Goal: Find specific page/section

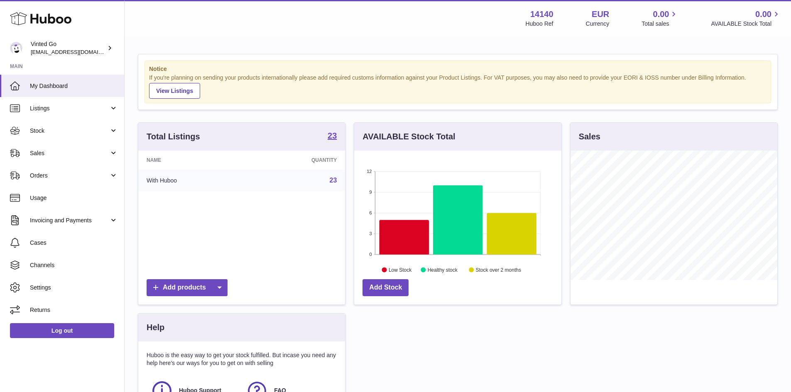
scroll to position [130, 207]
click at [331, 181] on link "23" at bounding box center [333, 180] width 7 height 7
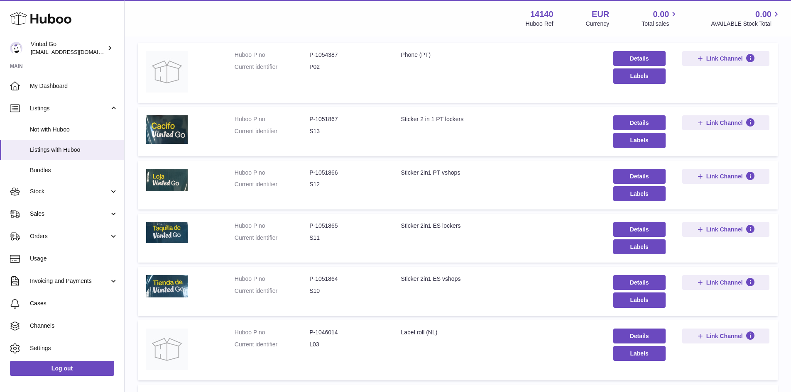
scroll to position [104, 0]
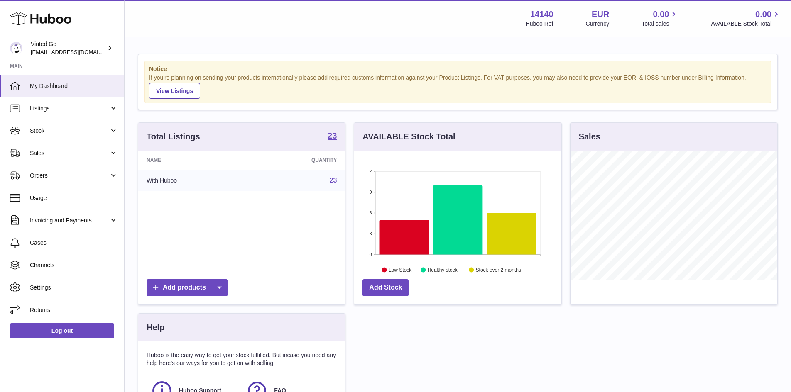
scroll to position [130, 207]
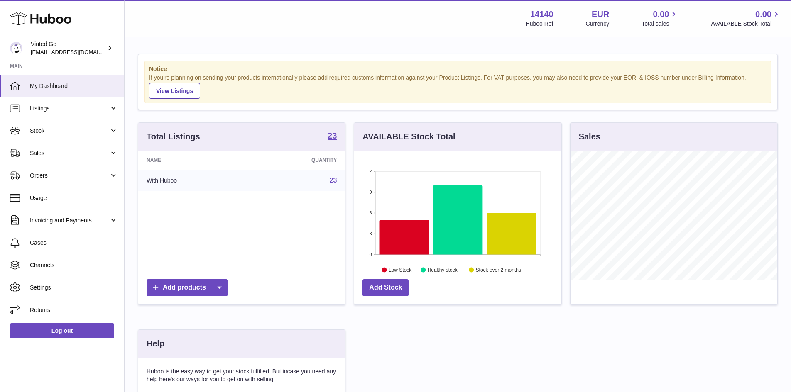
click at [331, 181] on link "23" at bounding box center [333, 180] width 7 height 7
